Goal: Transaction & Acquisition: Register for event/course

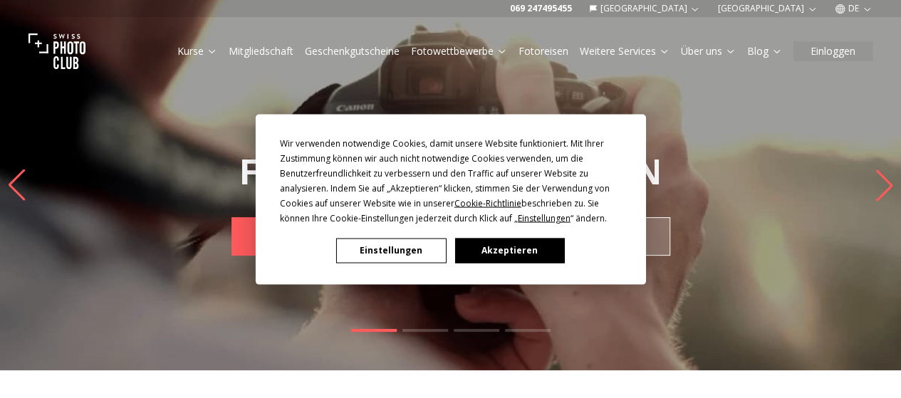
click at [543, 246] on button "Akzeptieren" at bounding box center [509, 250] width 110 height 25
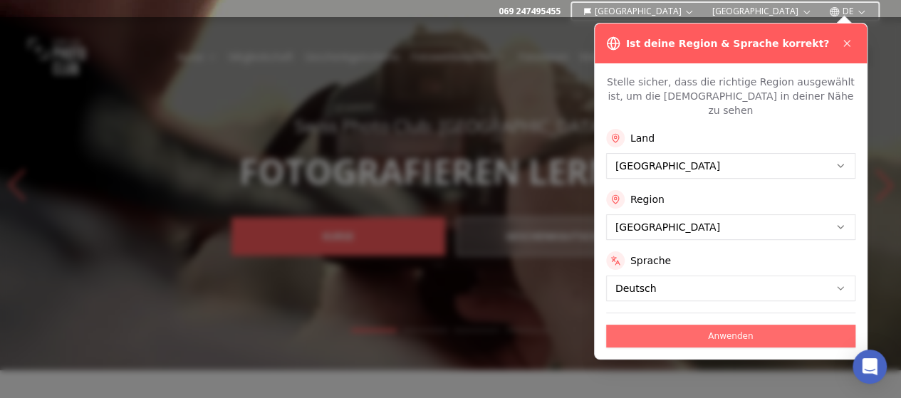
click at [726, 325] on button "Anwenden" at bounding box center [730, 336] width 249 height 23
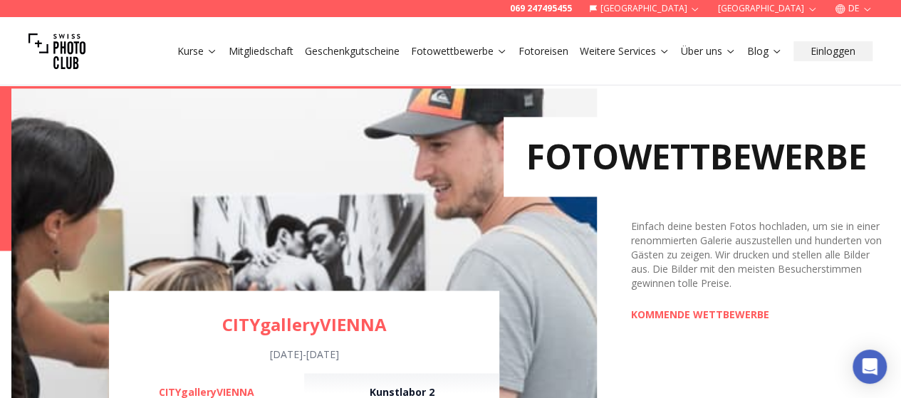
scroll to position [1068, 0]
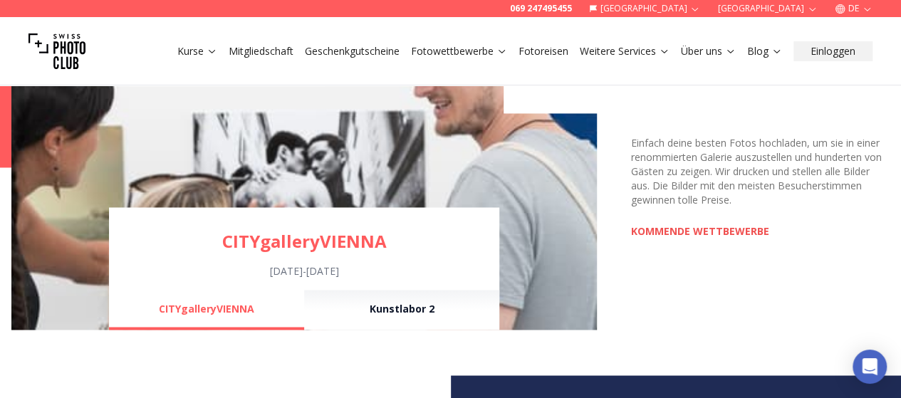
click at [723, 233] on link "KOMMENDE WETTBEWERBE" at bounding box center [700, 231] width 138 height 14
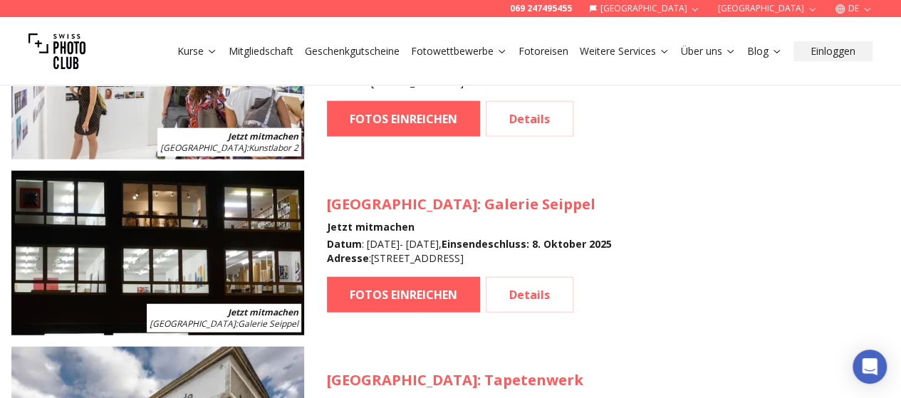
scroll to position [1638, 0]
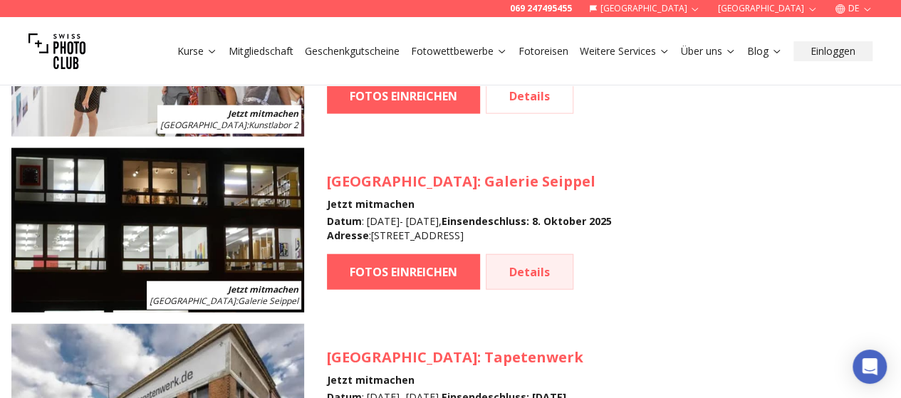
click at [548, 271] on link "Details" at bounding box center [530, 272] width 88 height 36
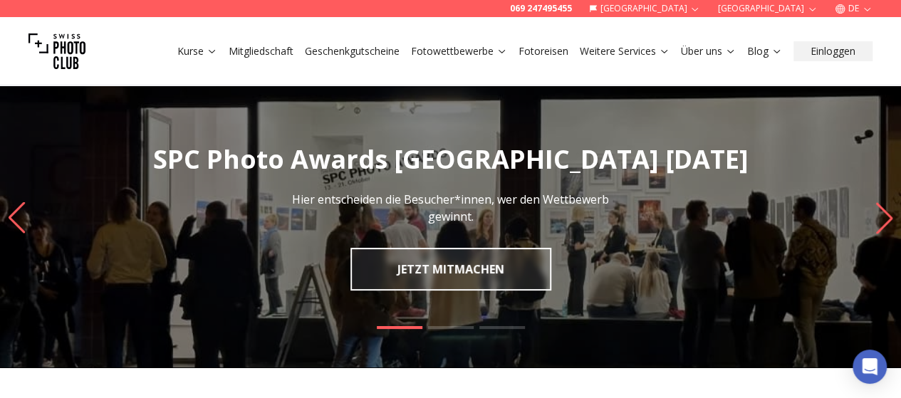
click at [882, 216] on icon "Next slide" at bounding box center [883, 217] width 19 height 31
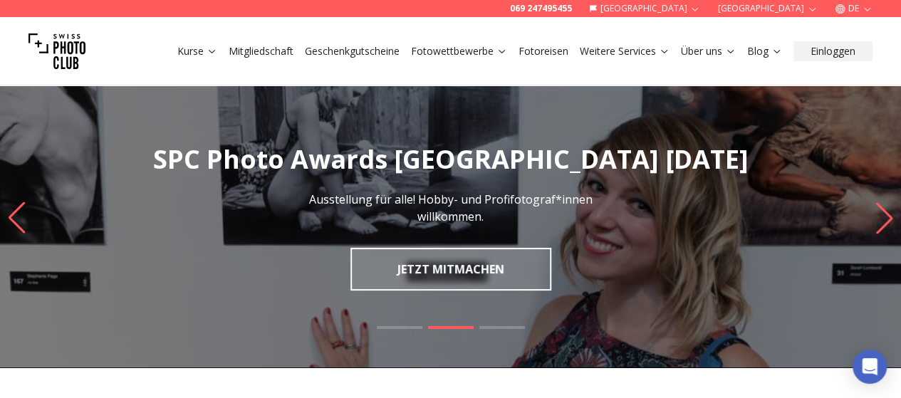
click at [3, 214] on img "2 / 3" at bounding box center [450, 217] width 901 height 299
click at [14, 211] on icon "Previous slide" at bounding box center [17, 217] width 16 height 31
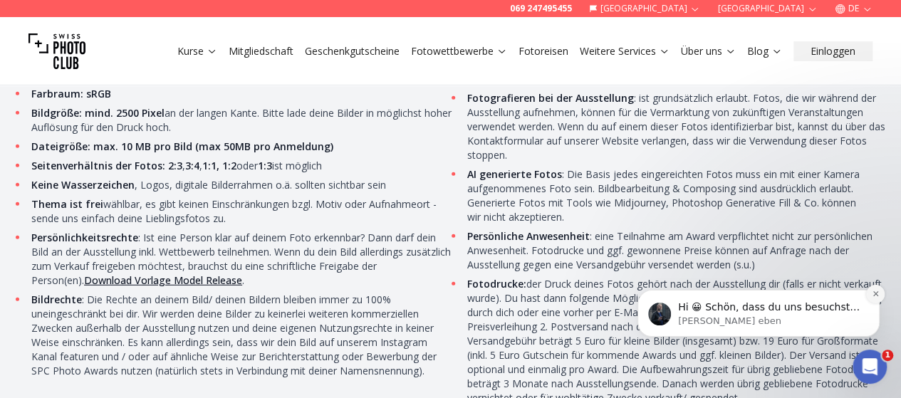
click at [877, 296] on icon "Dismiss notification" at bounding box center [874, 293] width 5 height 5
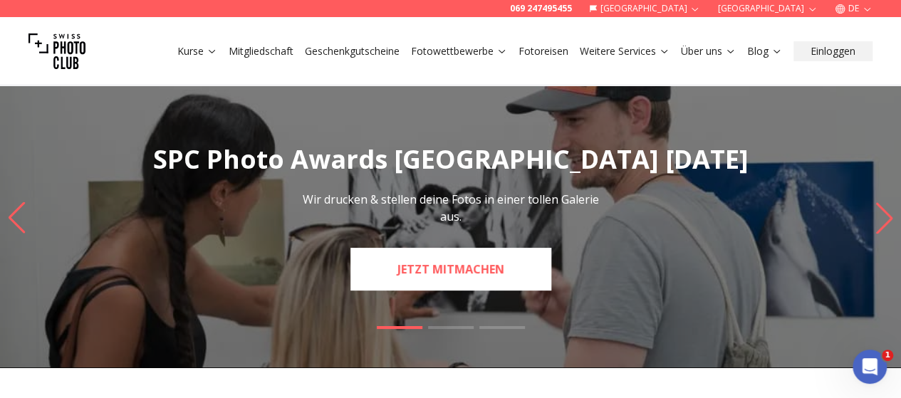
click at [521, 278] on link "JETZT MITMACHEN" at bounding box center [450, 269] width 201 height 43
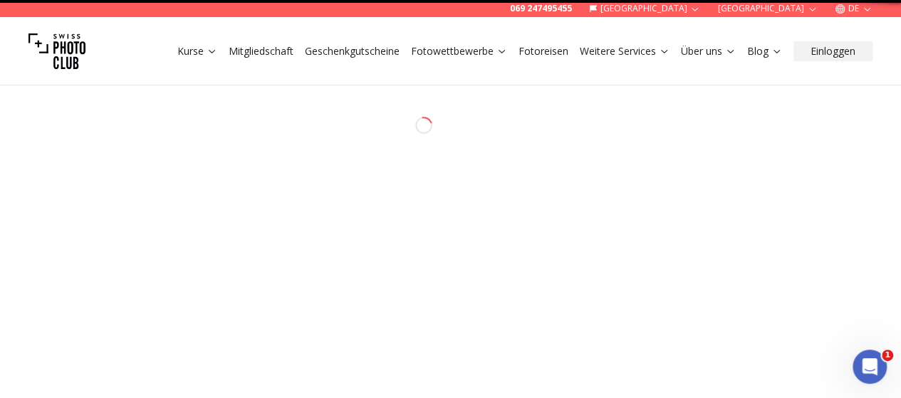
select select "*******"
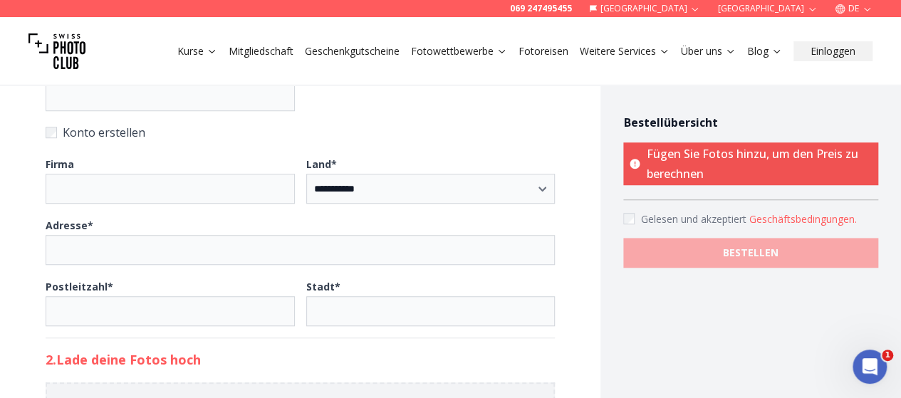
scroll to position [641, 0]
